Goal: Transaction & Acquisition: Purchase product/service

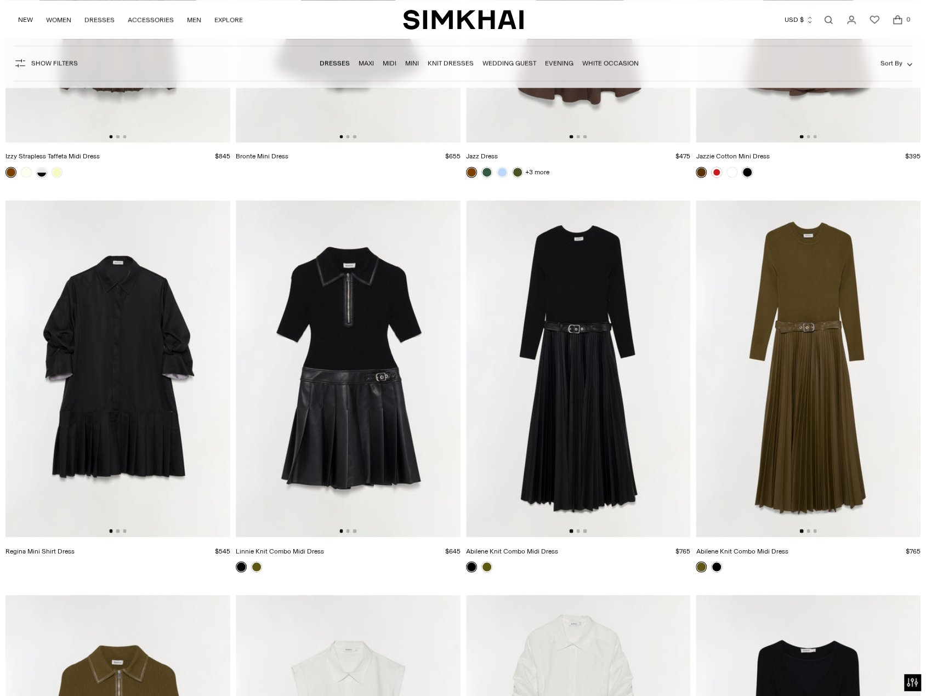
scroll to position [3564, 0]
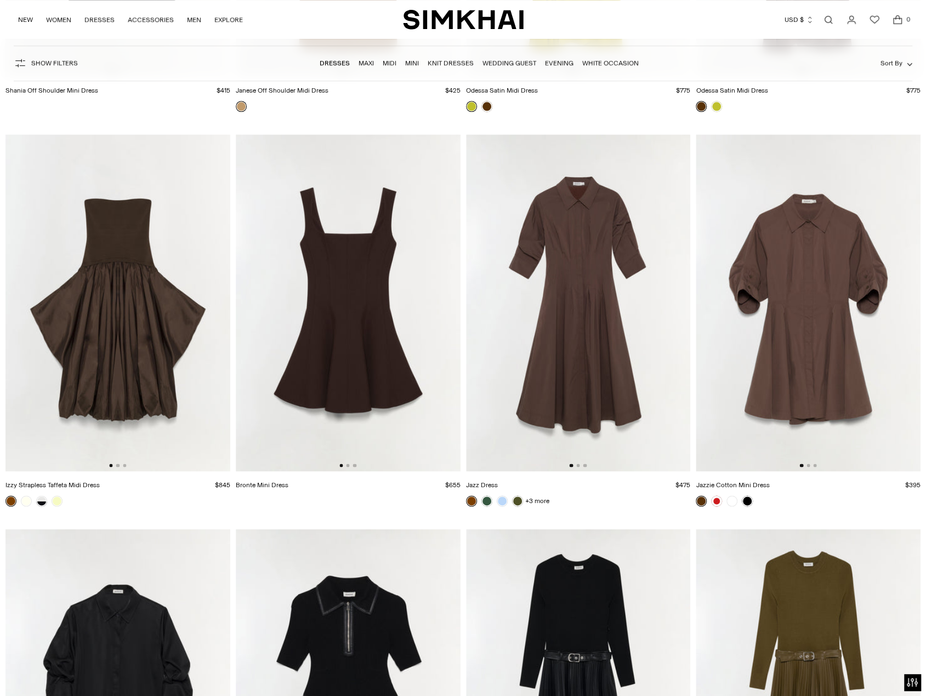
click at [591, 269] on img at bounding box center [578, 302] width 225 height 337
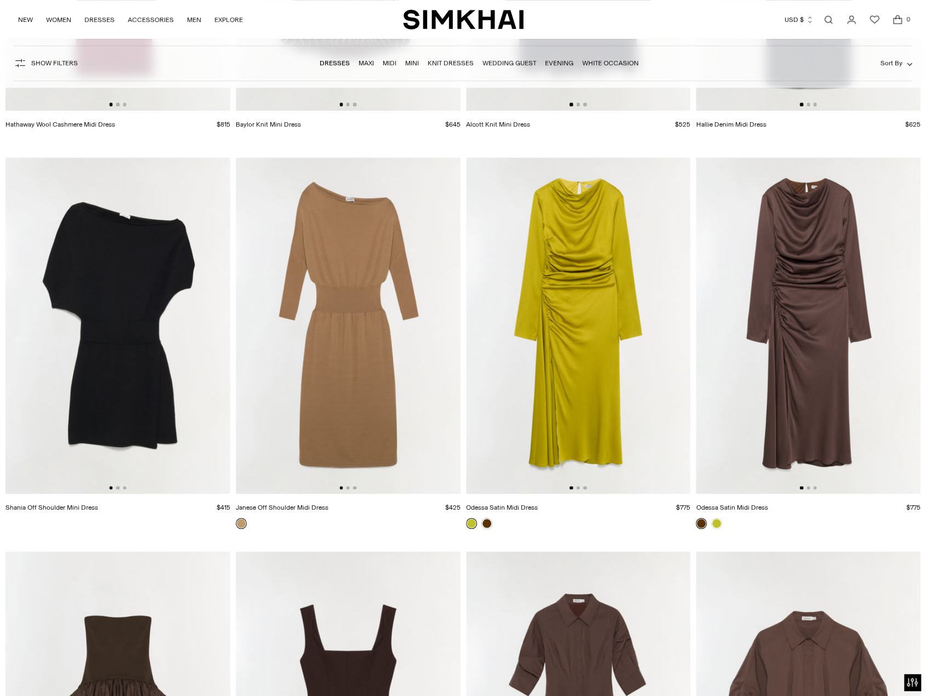
scroll to position [3013, 0]
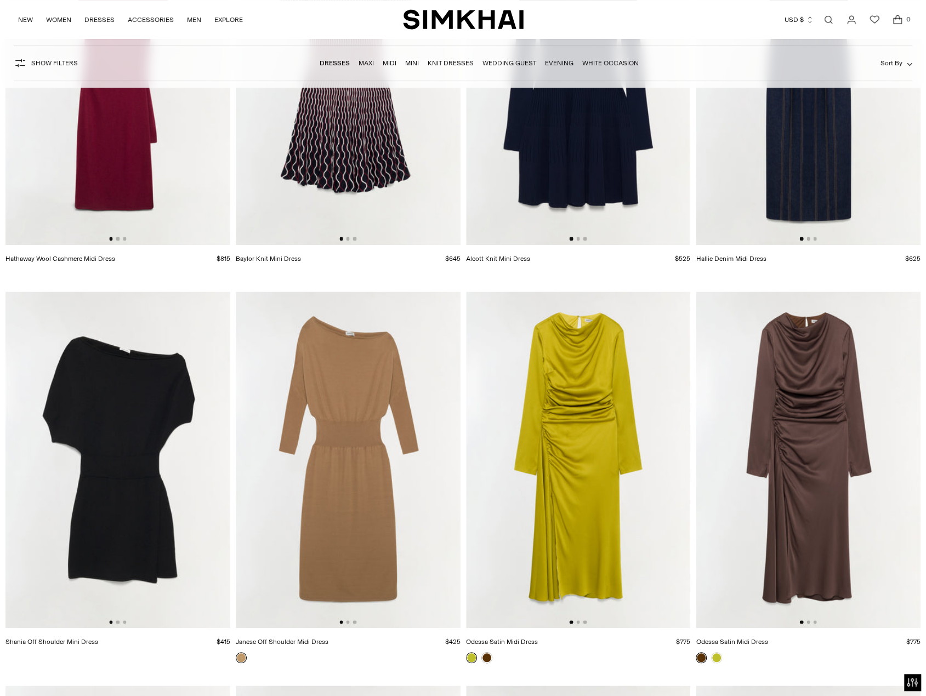
click at [619, 456] on img at bounding box center [578, 460] width 225 height 337
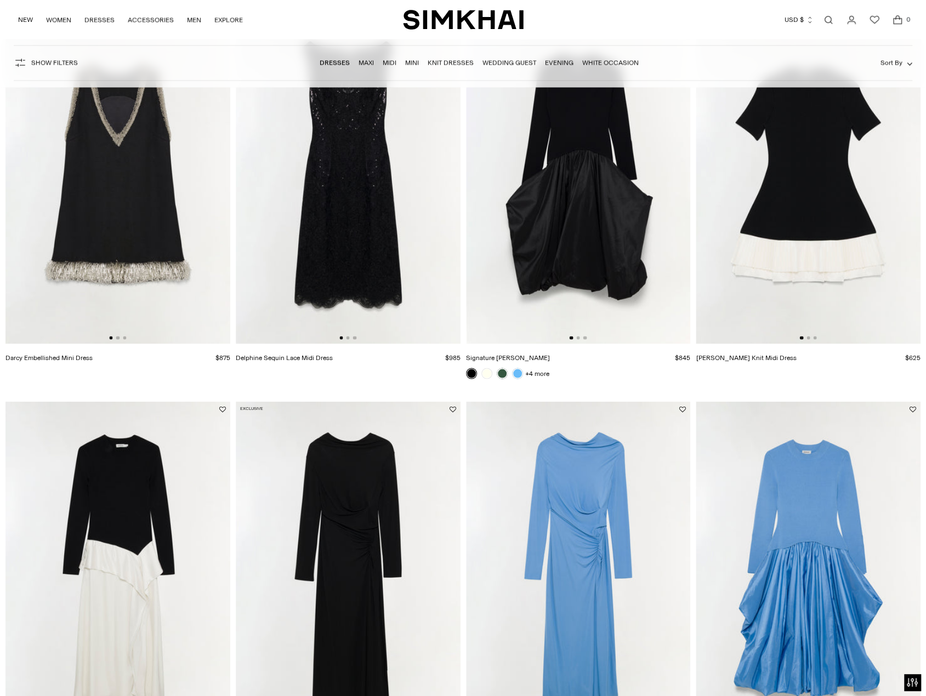
scroll to position [1258, 0]
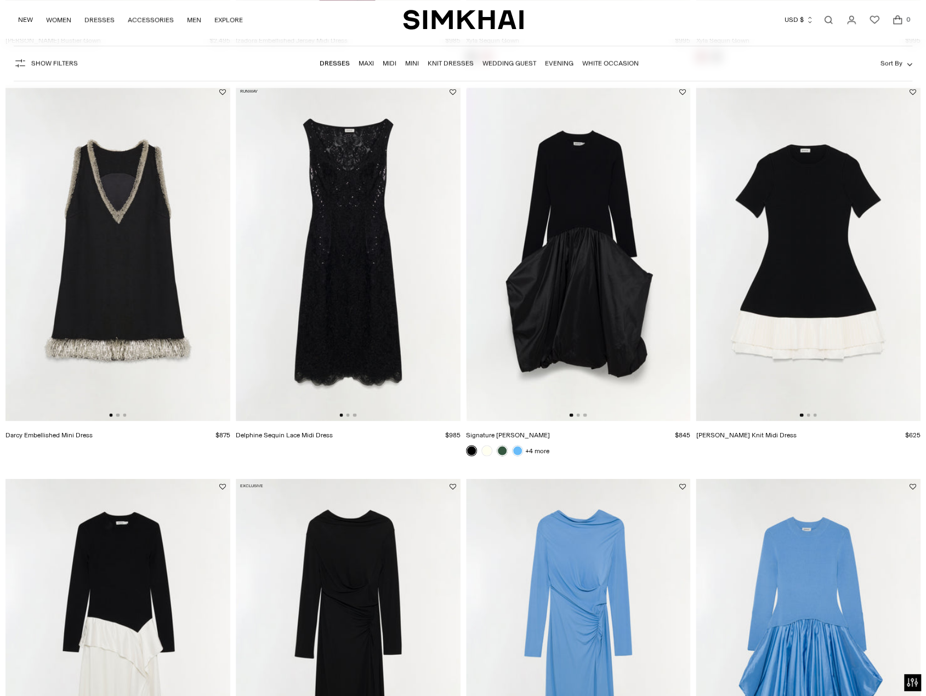
click at [576, 546] on img at bounding box center [578, 647] width 225 height 337
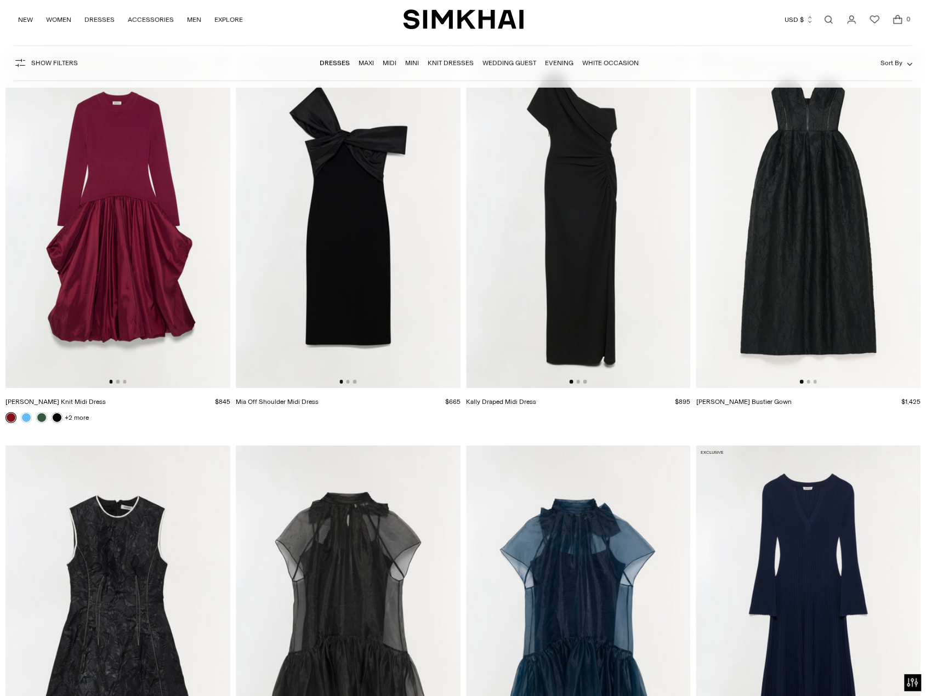
click at [286, 398] on link "Mia Off Shoulder Midi Dress" at bounding box center [277, 402] width 83 height 8
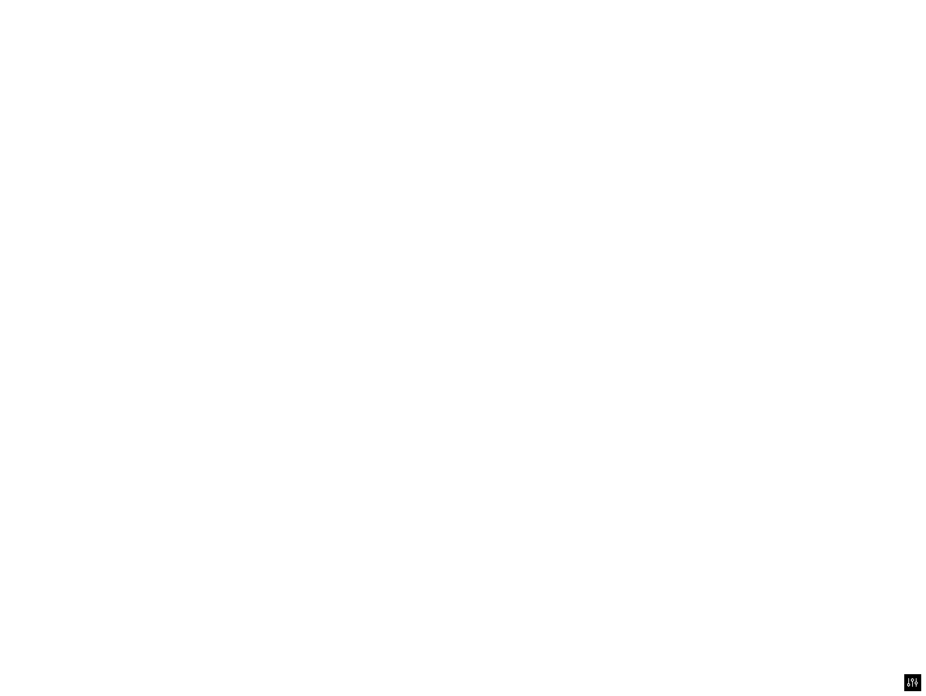
scroll to position [2464, 0]
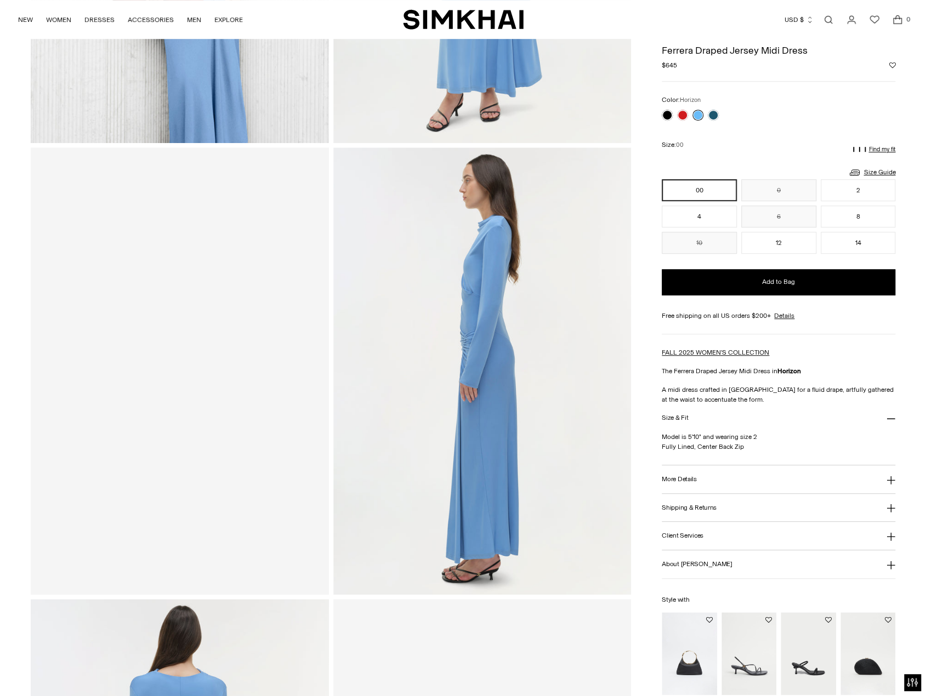
scroll to position [110, 0]
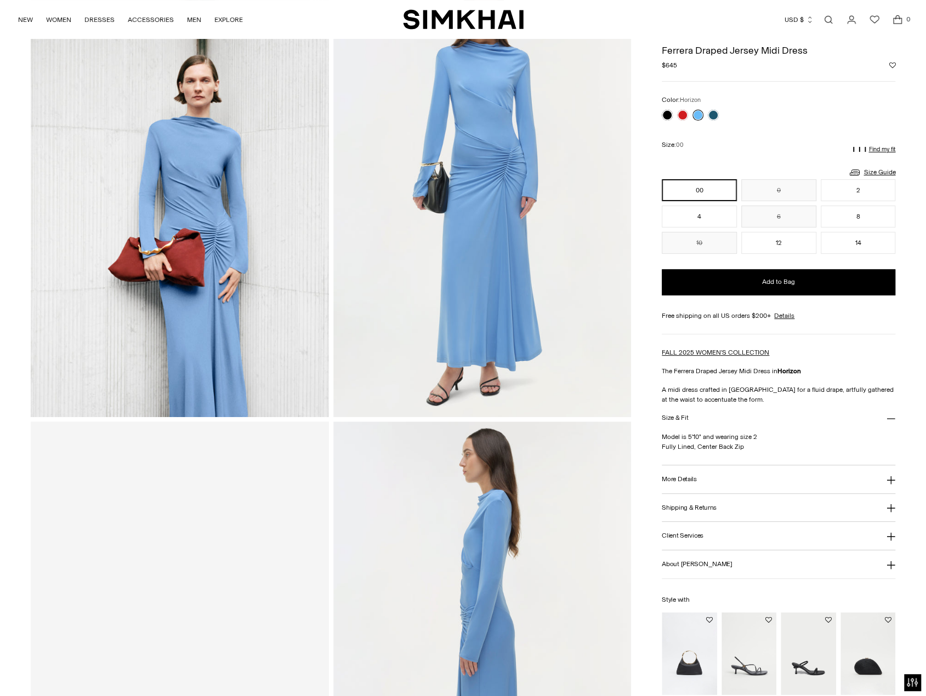
click at [545, 180] on img at bounding box center [482, 193] width 298 height 447
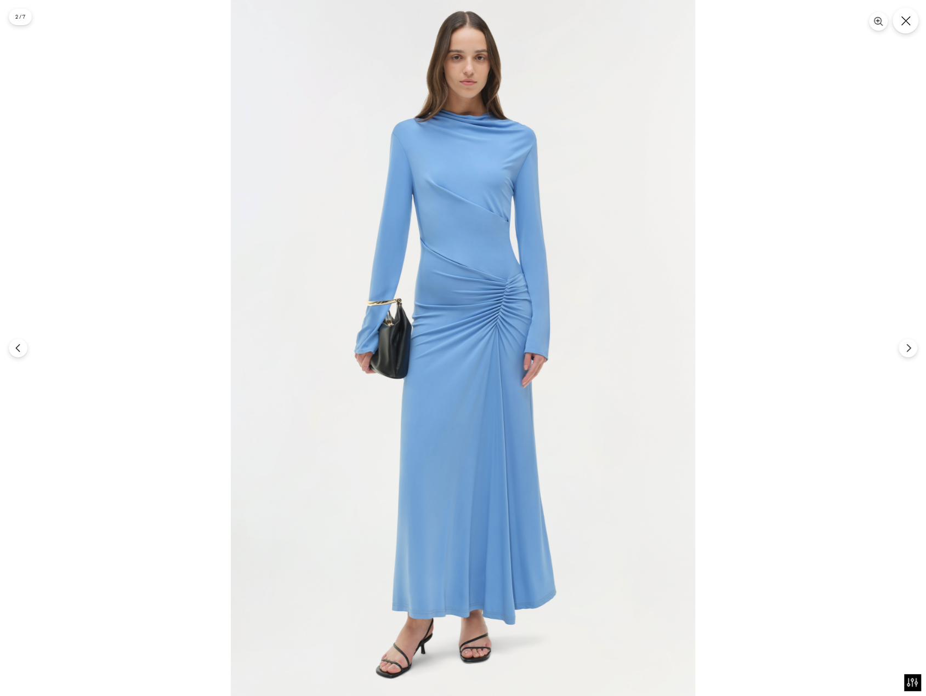
click at [908, 21] on icon "Close" at bounding box center [906, 21] width 10 height 10
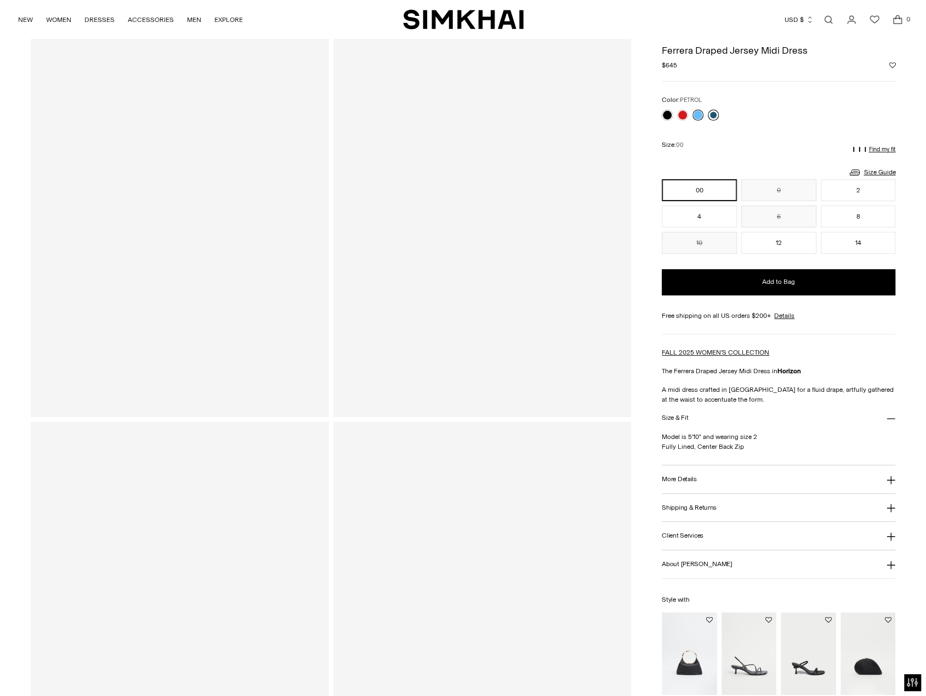
click at [710, 115] on link at bounding box center [713, 115] width 11 height 11
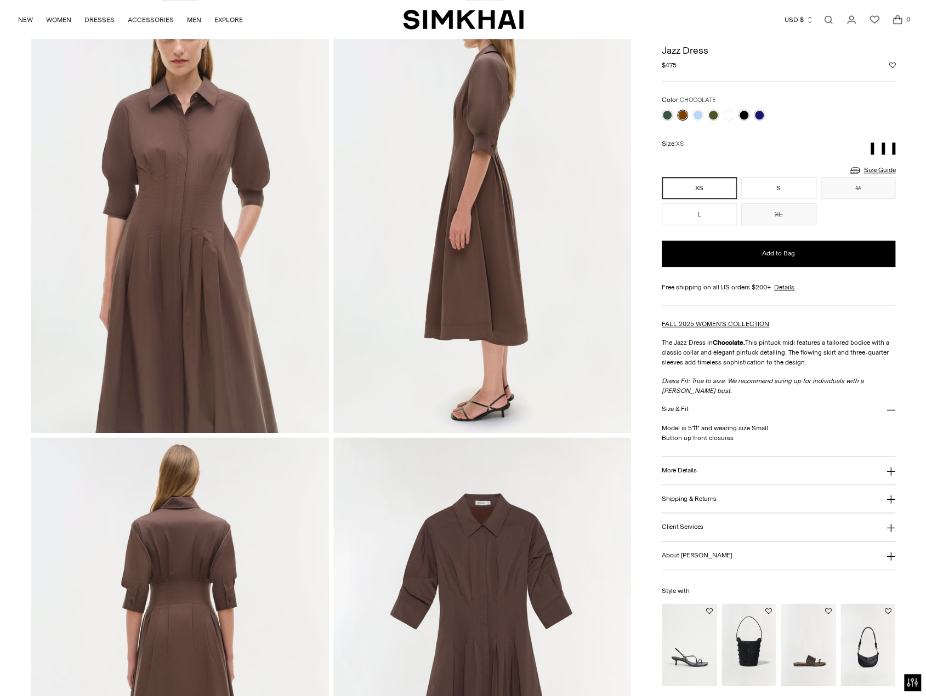
scroll to position [384, 0]
